Goal: Transaction & Acquisition: Purchase product/service

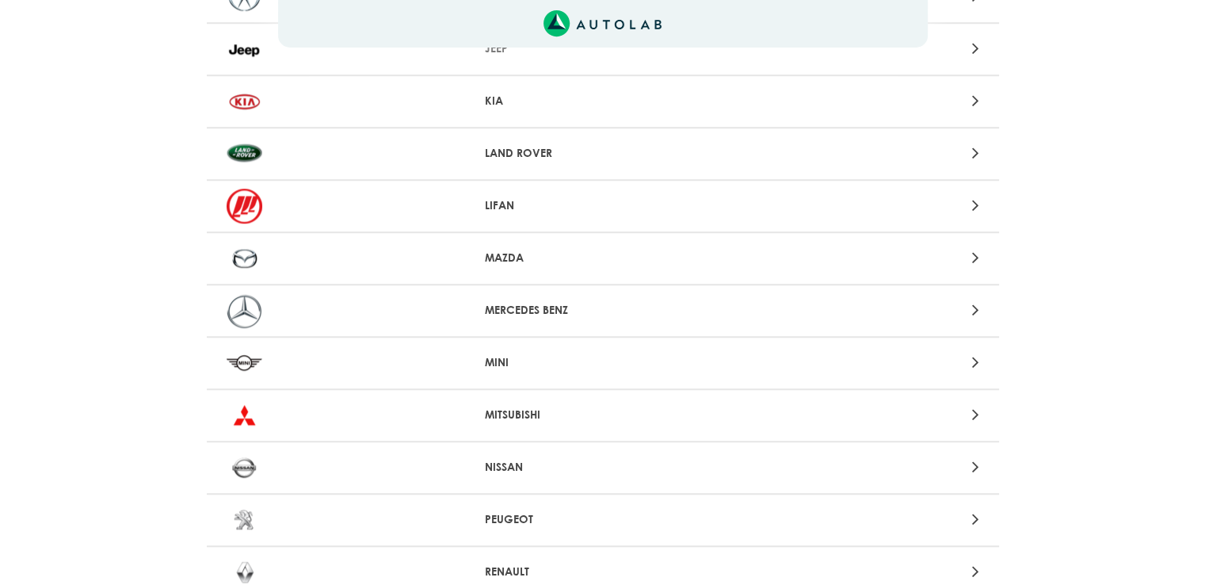
scroll to position [1347, 0]
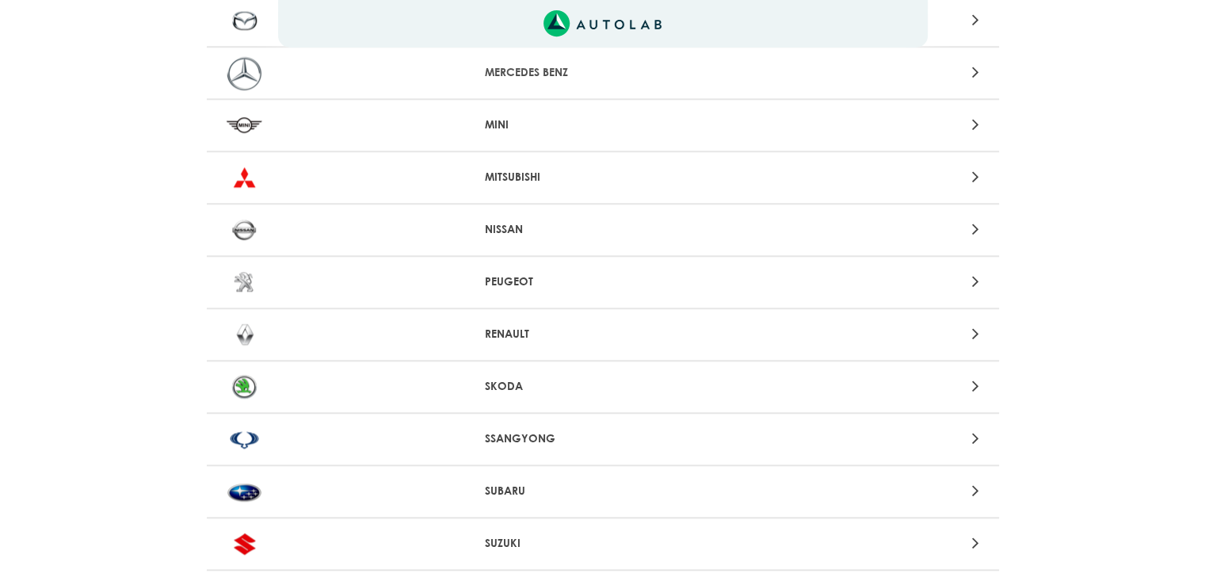
click at [456, 327] on div at bounding box center [344, 334] width 259 height 35
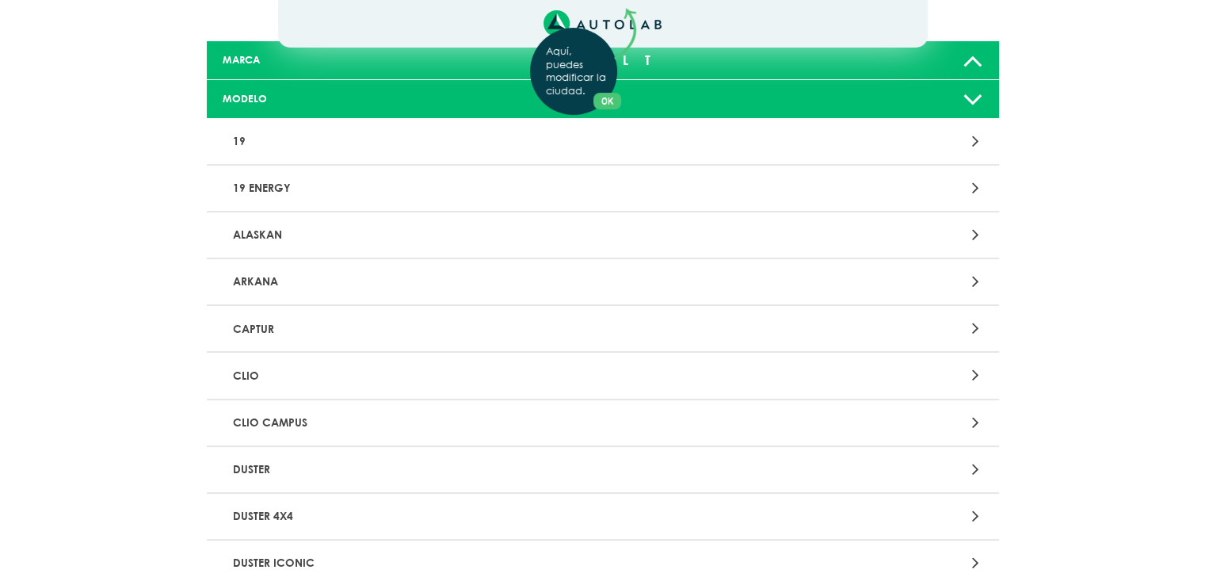
scroll to position [158, 0]
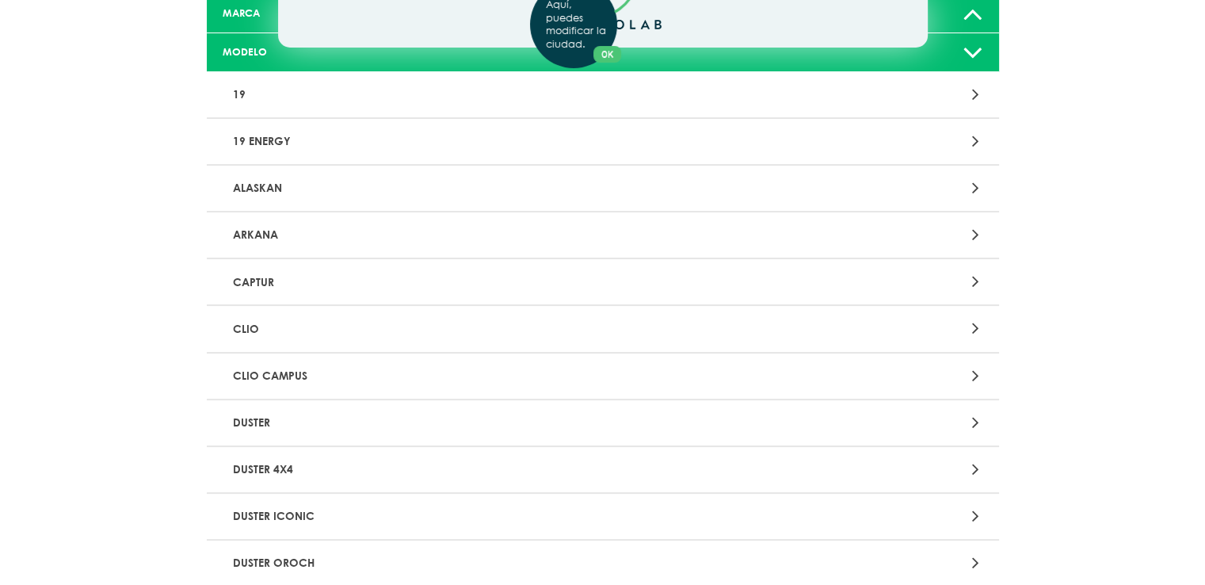
click at [324, 331] on div "Aquí, puedes modificar la ciudad. OK .aex,.bex{fill:none!important;stroke:#50c4…" at bounding box center [602, 134] width 1205 height 585
click at [304, 334] on p "CLIO" at bounding box center [474, 328] width 494 height 29
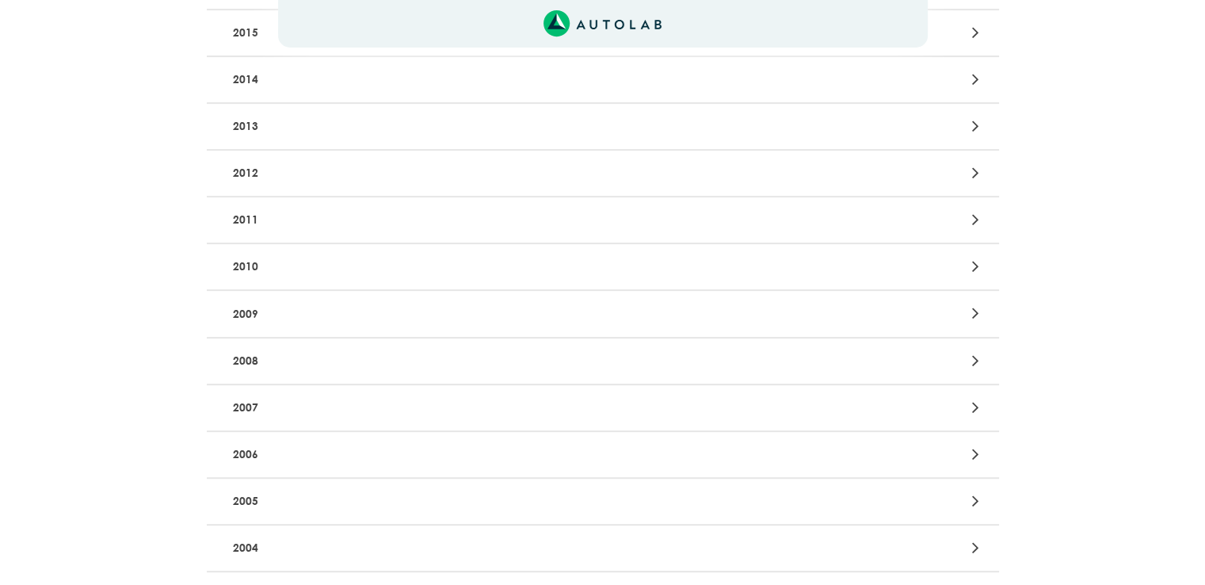
scroll to position [634, 0]
click at [274, 492] on p "2003" at bounding box center [474, 501] width 494 height 29
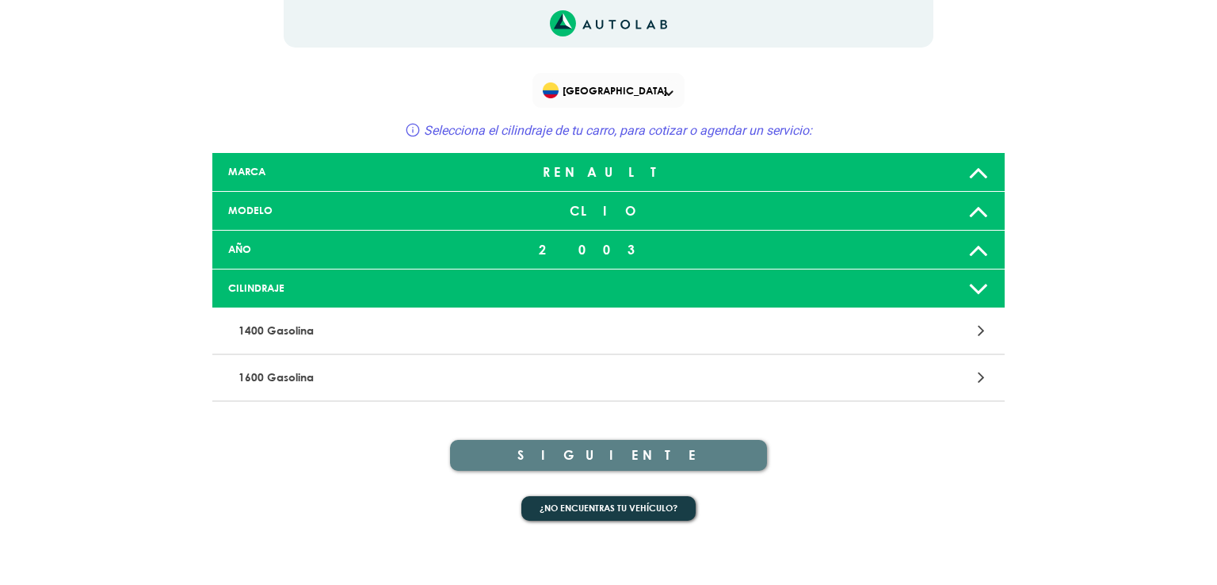
click at [355, 321] on p "1400 Gasolina" at bounding box center [479, 330] width 494 height 29
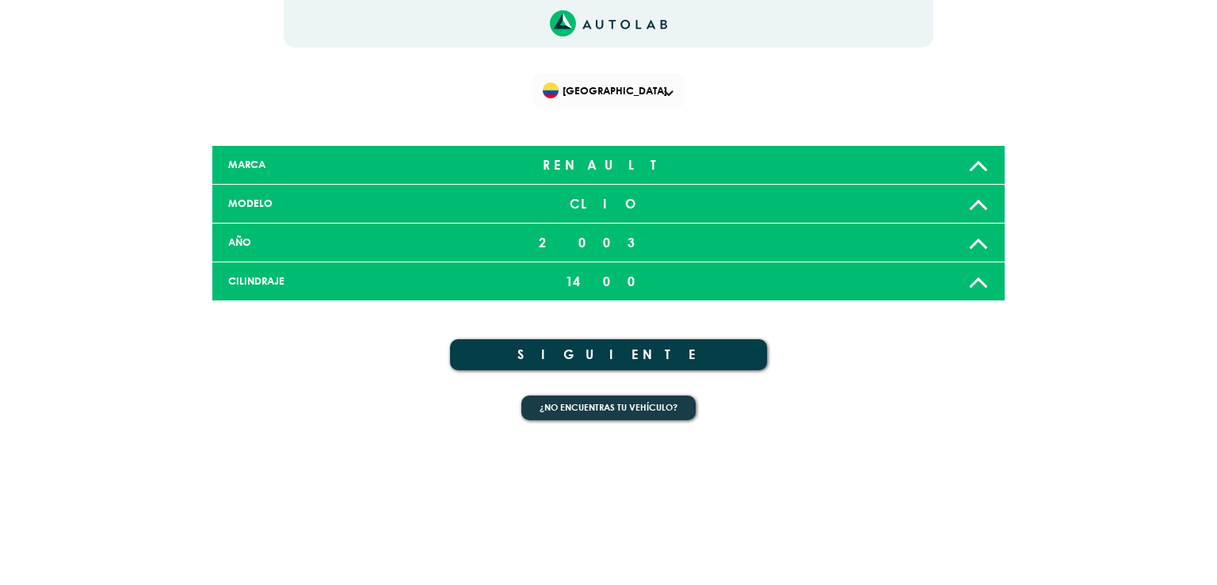
click at [520, 344] on button "SIGUIENTE" at bounding box center [608, 354] width 317 height 31
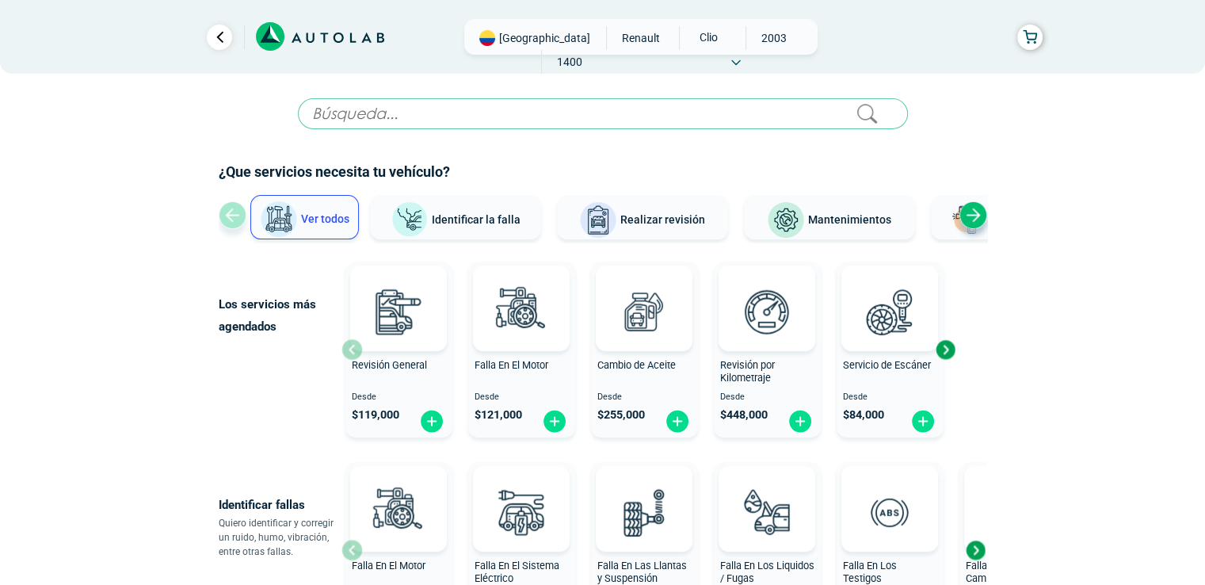
click at [973, 210] on div "Next slide" at bounding box center [974, 215] width 28 height 28
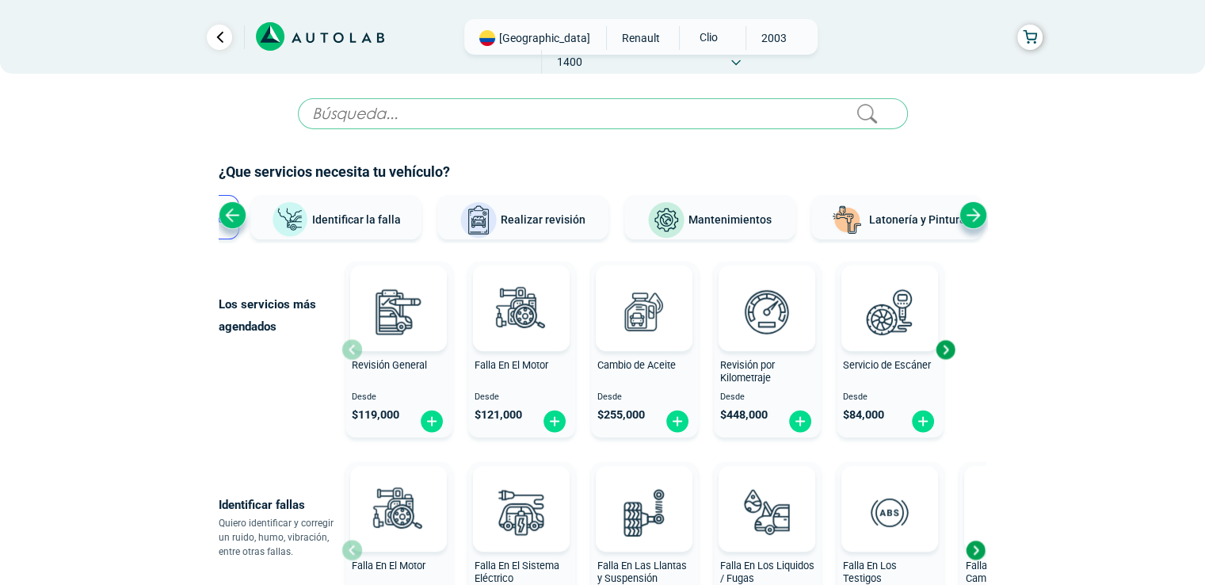
click at [973, 210] on div "Next slide" at bounding box center [974, 215] width 28 height 28
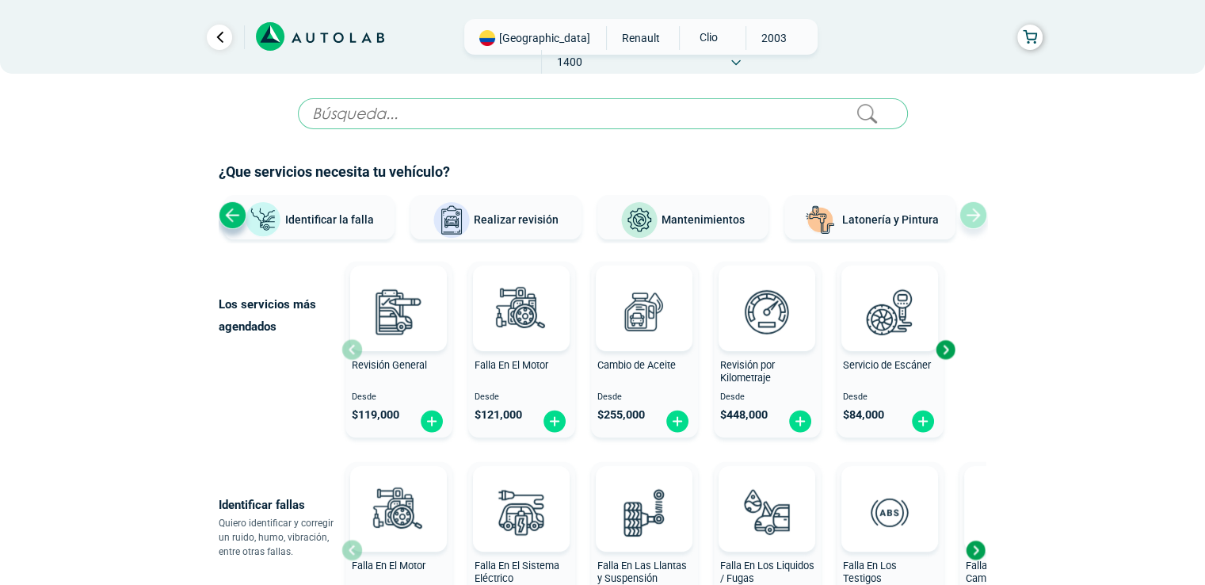
click at [973, 210] on div "Ver todos Identificar la falla Realizar revisión Mantenimientos Latonería y Pin…" at bounding box center [603, 219] width 769 height 48
click at [231, 212] on div "Previous slide" at bounding box center [233, 215] width 28 height 28
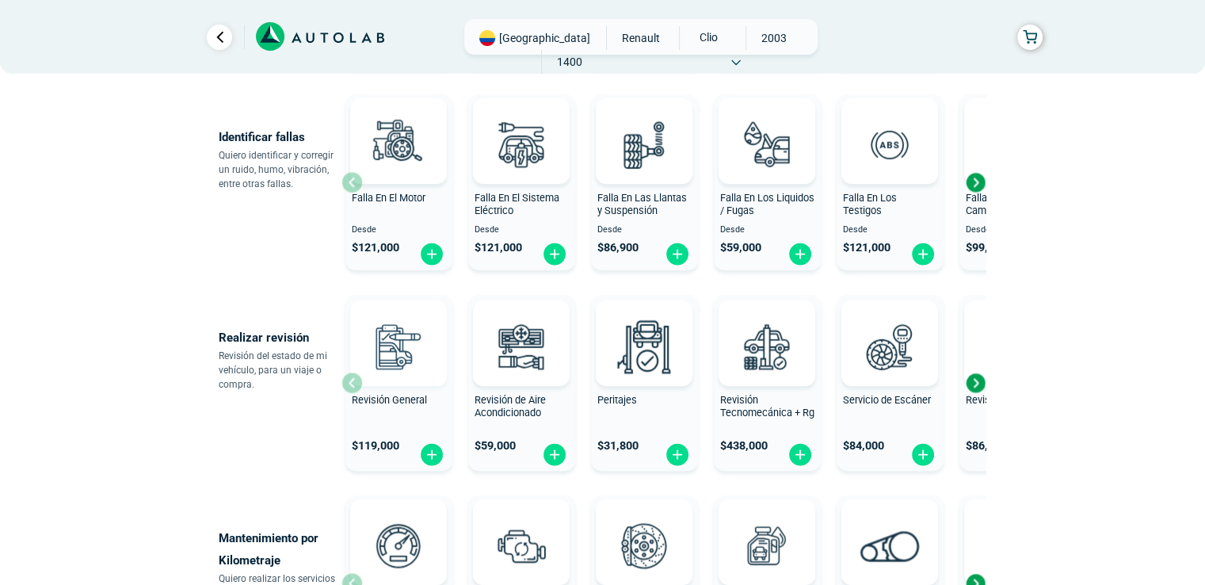
scroll to position [475, 0]
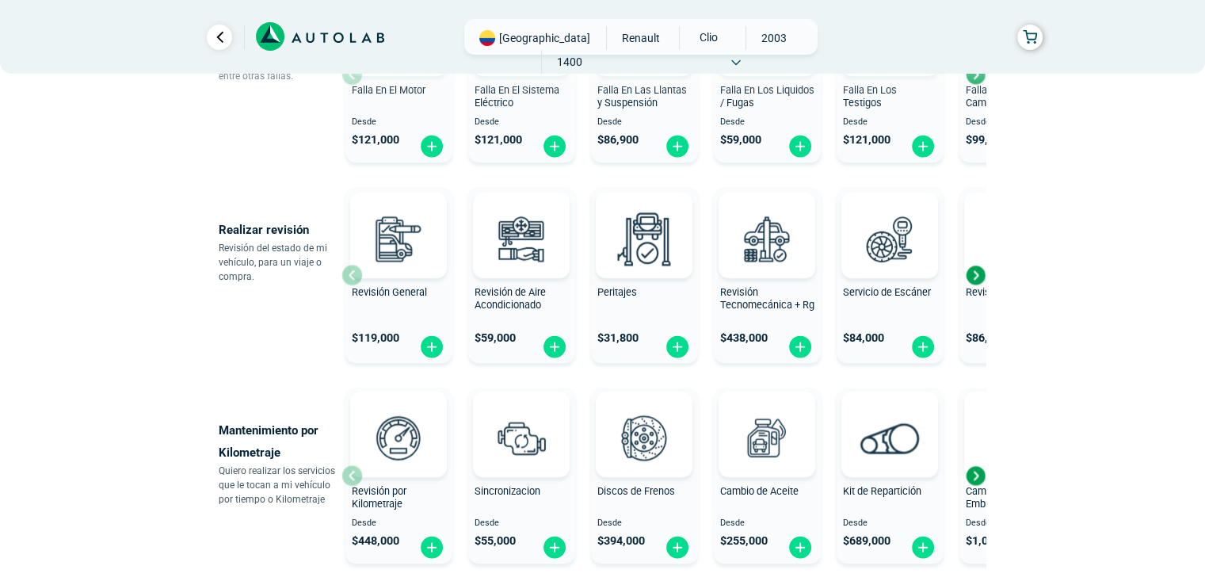
click at [975, 280] on div "Next slide" at bounding box center [976, 275] width 24 height 24
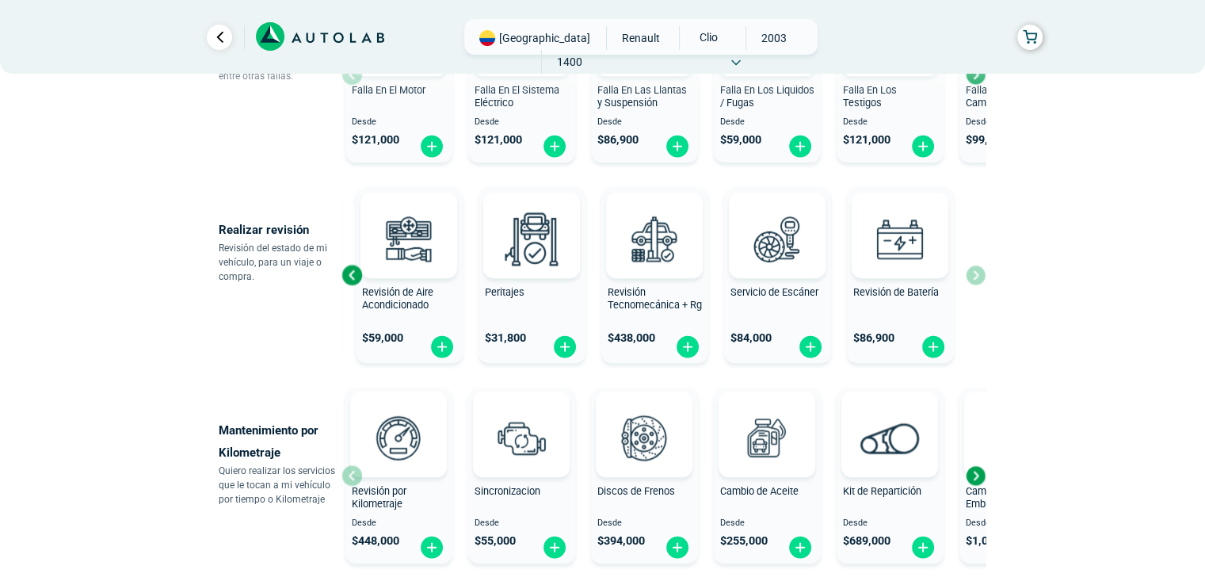
click at [974, 278] on div "Revisión General $ 119,000 Revisión de Aire Acondicionado $ 59,000 Peritajes $ …" at bounding box center [664, 275] width 644 height 189
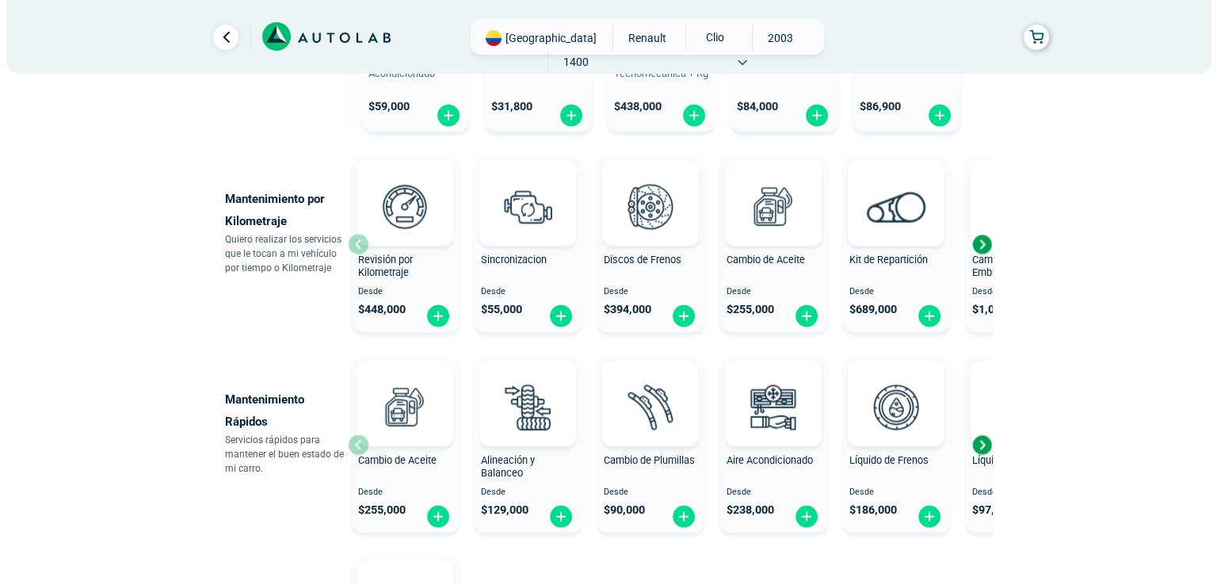
scroll to position [713, 0]
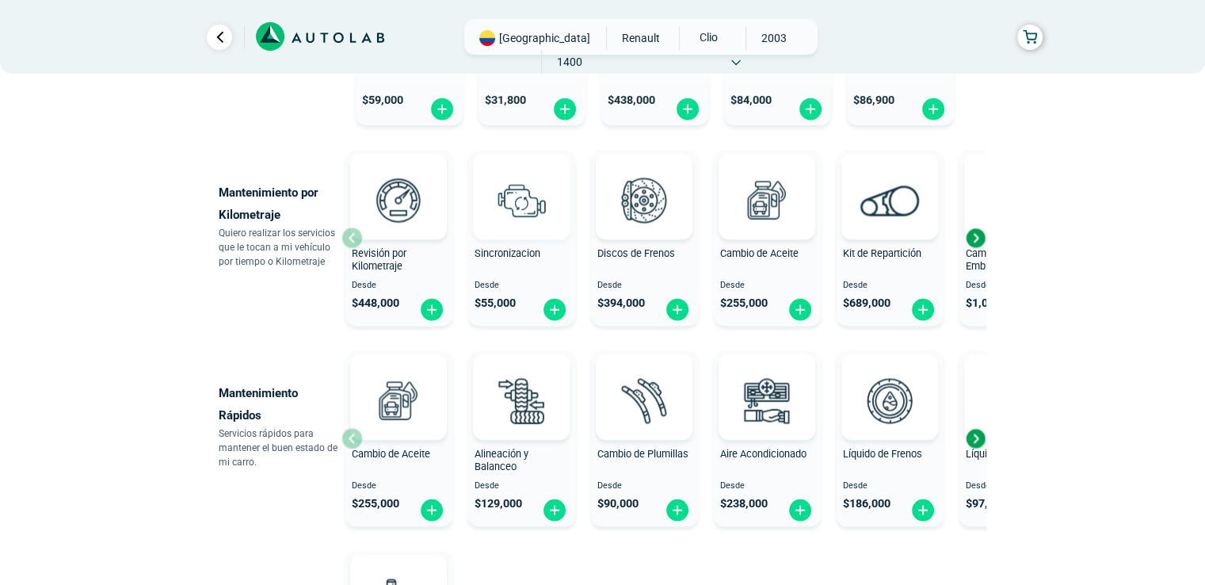
click at [482, 216] on div at bounding box center [521, 197] width 97 height 86
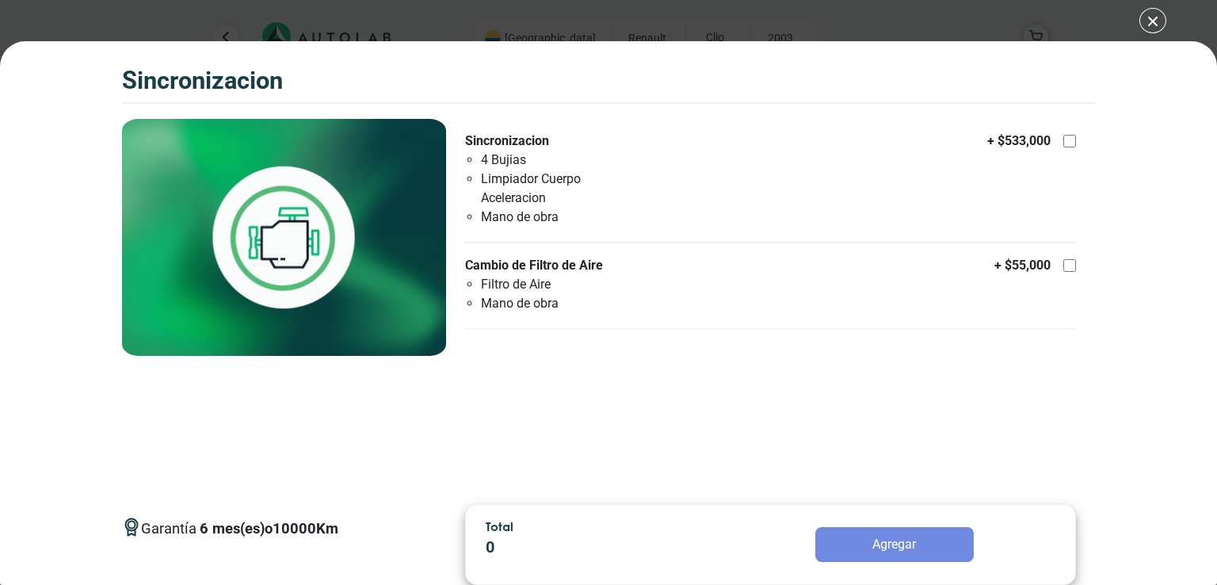
click at [583, 279] on li "Filtro de Aire" at bounding box center [564, 284] width 166 height 19
click at [1063, 272] on input "Cambio de Filtro de Aire Filtro de Aire Mano de obra + $ 55,000" at bounding box center [1069, 265] width 13 height 13
click at [901, 306] on label "Cambio de Filtro de Aire Filtro de Aire Mano de obra + $ 55,000" at bounding box center [770, 284] width 611 height 57
click at [1063, 272] on input "Cambio de Filtro de Aire Filtro de Aire Mano de obra + $ 55,000" at bounding box center [1069, 265] width 13 height 13
checkbox input "false"
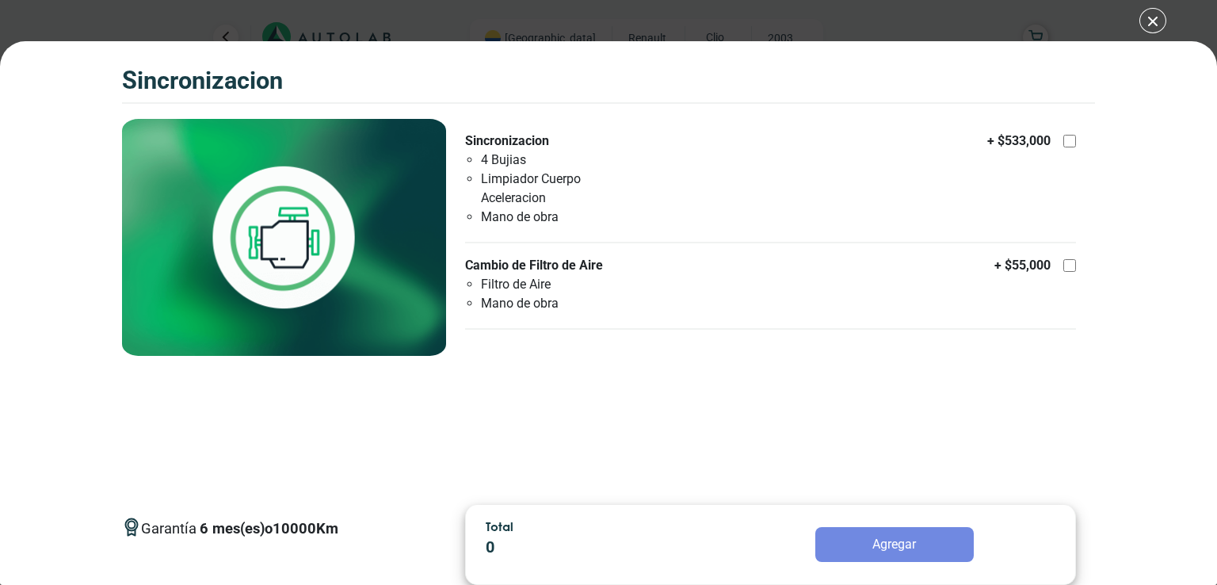
click at [630, 251] on ul "Sincronizacion 4 Bujias Limpiador Cuerpo Aceleracion Mano de obra + $ 533,000 C…" at bounding box center [770, 231] width 611 height 198
click at [635, 210] on li "Mano de obra" at bounding box center [564, 217] width 166 height 19
click at [1063, 147] on input "Sincronizacion 4 Bujias Limpiador Cuerpo Aceleracion Mano de obra + $ 533,000" at bounding box center [1069, 141] width 13 height 13
checkbox input "true"
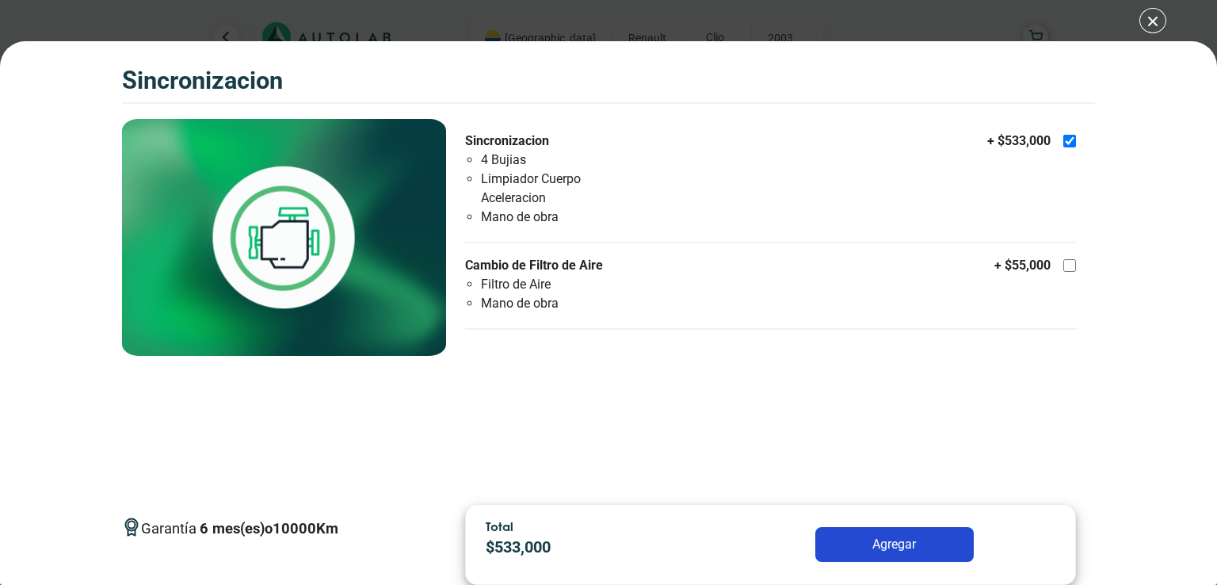
click at [621, 247] on ul "Sincronizacion 4 Bujias Limpiador Cuerpo Aceleracion Mano de obra + $ 533,000 C…" at bounding box center [770, 231] width 611 height 198
click at [624, 267] on p "Cambio de Filtro de Aire" at bounding box center [556, 265] width 182 height 19
click at [1063, 267] on input "Cambio de Filtro de Aire Filtro de Aire Mano de obra + $ 55,000" at bounding box center [1069, 265] width 13 height 13
checkbox input "true"
